Goal: Information Seeking & Learning: Find contact information

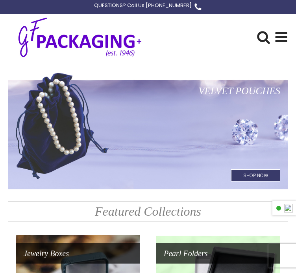
click at [282, 34] on icon at bounding box center [281, 37] width 14 height 14
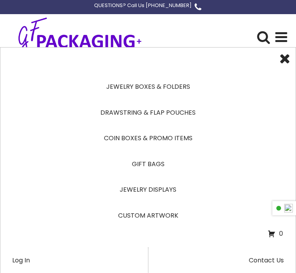
click at [280, 55] on icon at bounding box center [285, 59] width 14 height 14
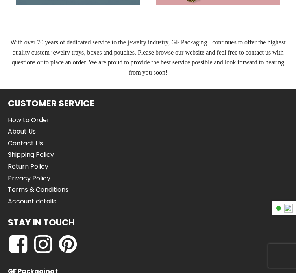
scroll to position [579, 0]
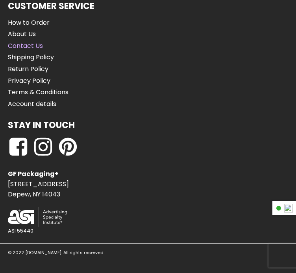
click at [42, 50] on link "Contact Us" at bounding box center [38, 46] width 61 height 10
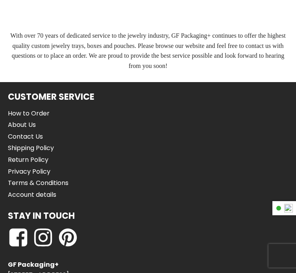
scroll to position [590, 0]
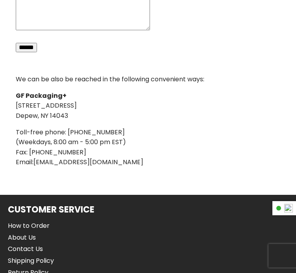
scroll to position [275, 0]
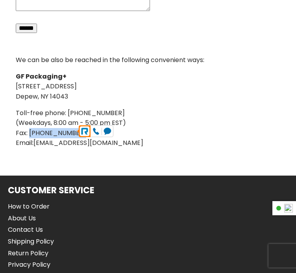
drag, startPoint x: 87, startPoint y: 129, endPoint x: 30, endPoint y: 132, distance: 56.7
click at [30, 132] on p "Toll-free phone: (800) 828-7701 (Weekdays, 8:00 am - 5:00 pm EST) Fax: (716) 69…" at bounding box center [110, 128] width 188 height 40
drag, startPoint x: 109, startPoint y: 133, endPoint x: 100, endPoint y: 130, distance: 9.5
click at [109, 133] on p "Toll-free phone: (800) 828-7701 (Weekdays, 8:00 am - 5:00 pm EST) Fax: (716) 69…" at bounding box center [110, 128] width 188 height 40
drag, startPoint x: 82, startPoint y: 129, endPoint x: 30, endPoint y: 133, distance: 52.5
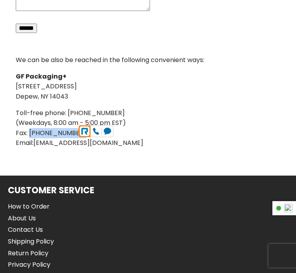
click at [30, 133] on p "Toll-free phone: (800) 828-7701 (Weekdays, 8:00 am - 5:00 pm EST) Fax: (716) 69…" at bounding box center [110, 128] width 188 height 40
copy p "(716) 692-5458"
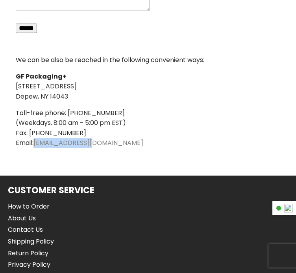
drag, startPoint x: 98, startPoint y: 144, endPoint x: 37, endPoint y: 144, distance: 61.4
click at [37, 144] on p "Toll-free phone: (800) 828-7701 (Weekdays, 8:00 am - 5:00 pm EST) Fax: (716) 69…" at bounding box center [110, 128] width 188 height 40
copy link "sales@gfried.com"
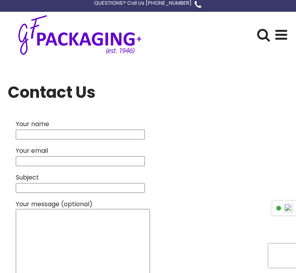
scroll to position [0, 0]
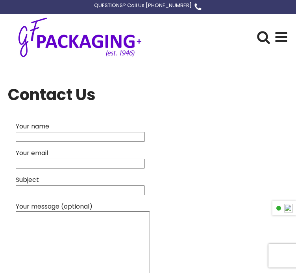
click at [284, 39] on icon at bounding box center [281, 37] width 14 height 14
